Goal: Navigation & Orientation: Find specific page/section

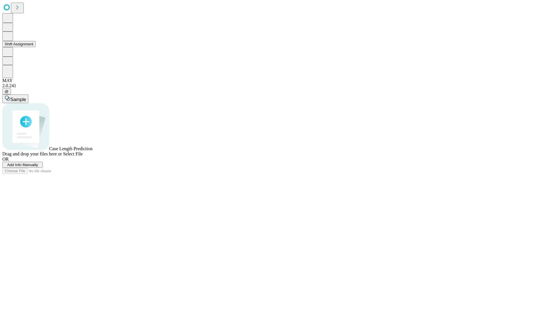
click at [36, 47] on button "Shift Assignment" at bounding box center [18, 44] width 33 height 6
